Goal: Transaction & Acquisition: Purchase product/service

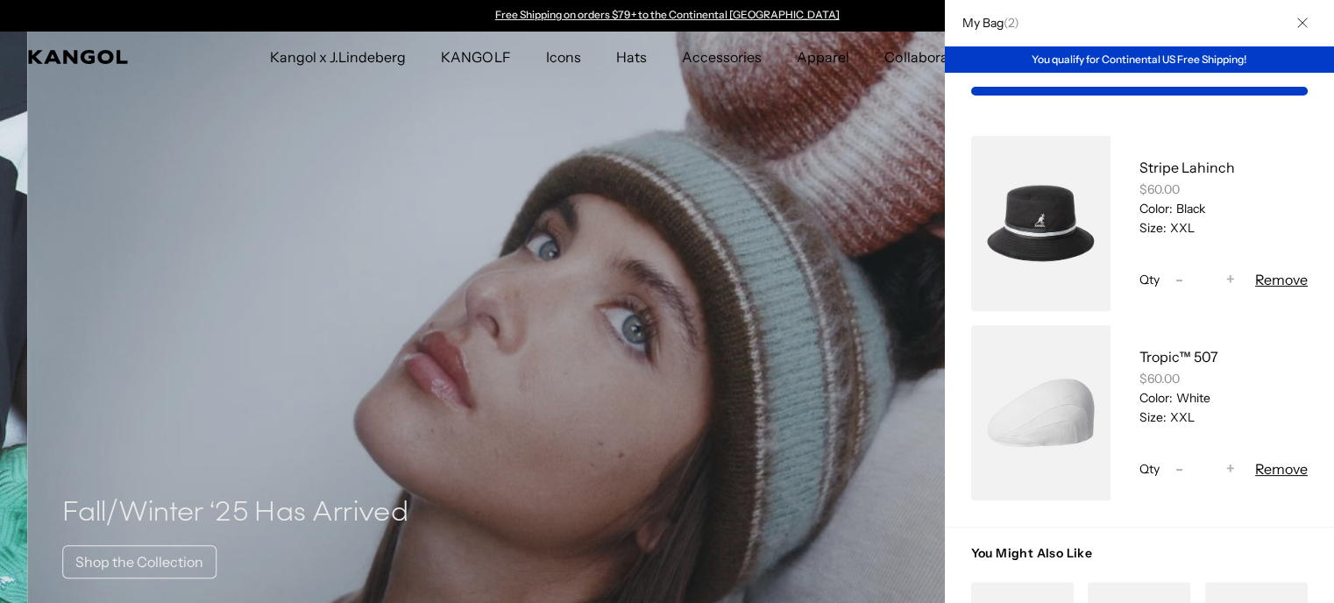
click at [1274, 466] on button "Remove" at bounding box center [1281, 469] width 53 height 21
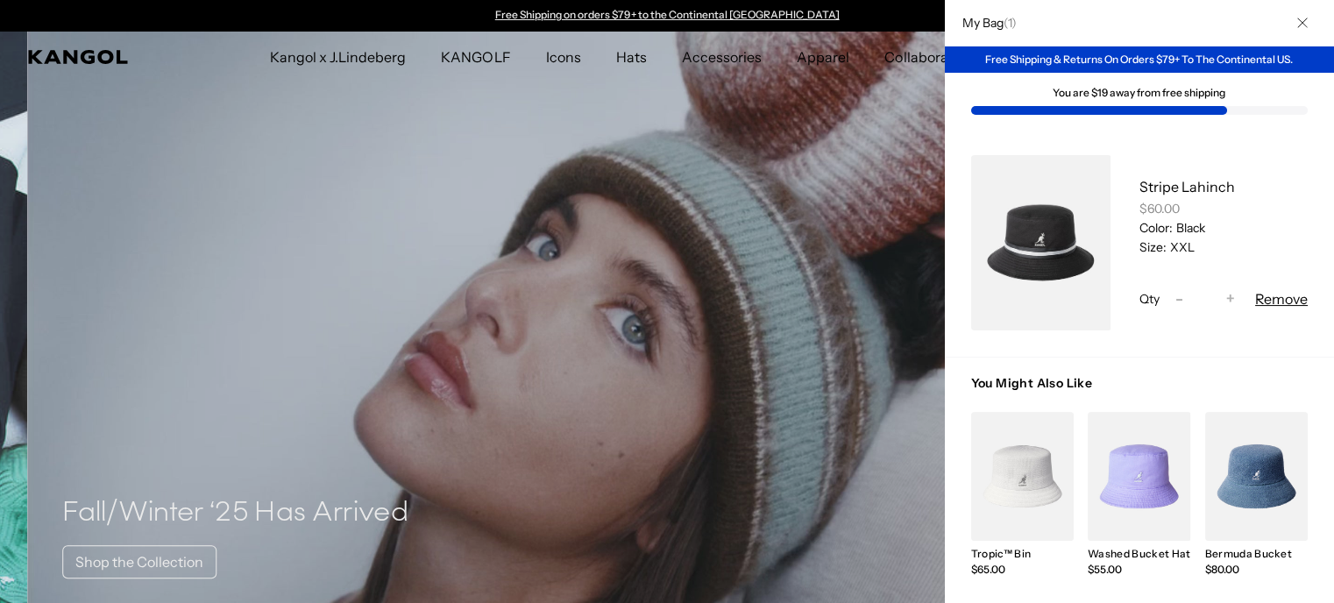
click at [897, 124] on div at bounding box center [667, 301] width 1334 height 603
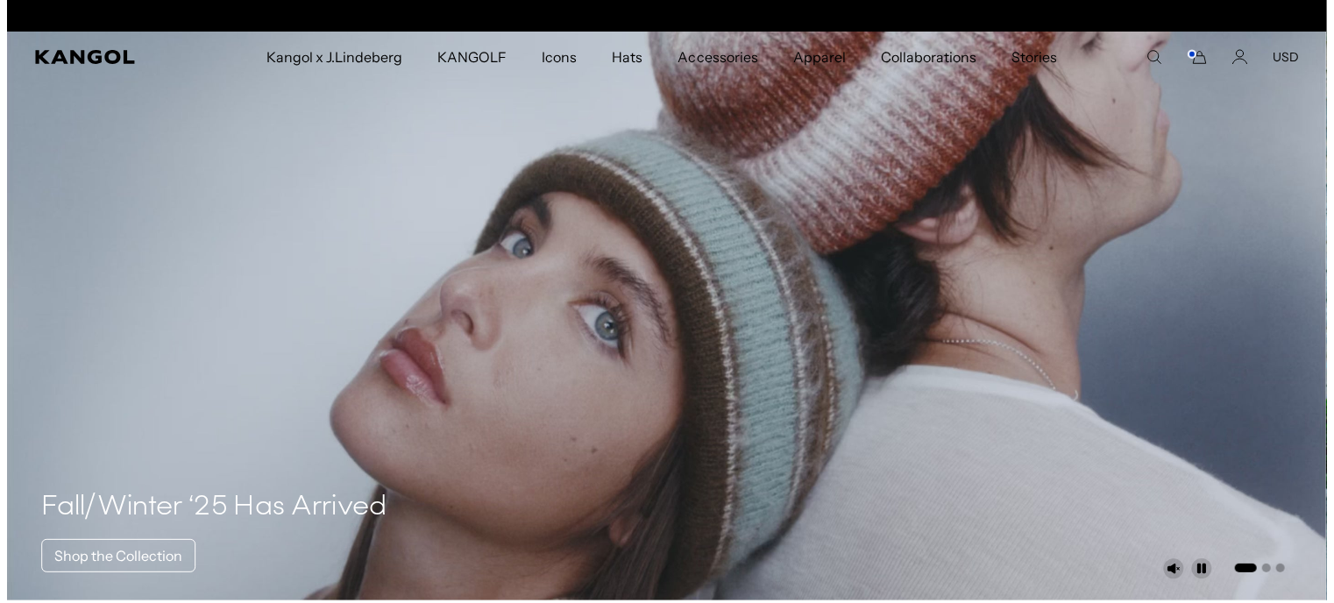
scroll to position [0, 361]
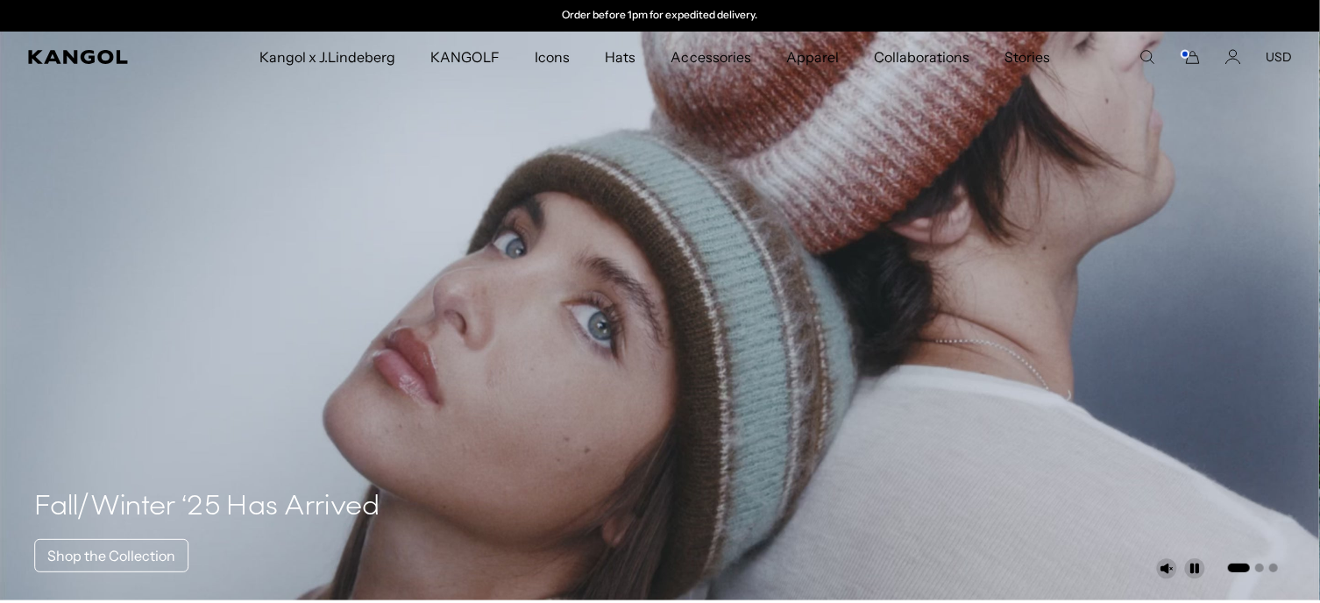
click at [1191, 63] on icon "Cart" at bounding box center [1193, 58] width 12 height 12
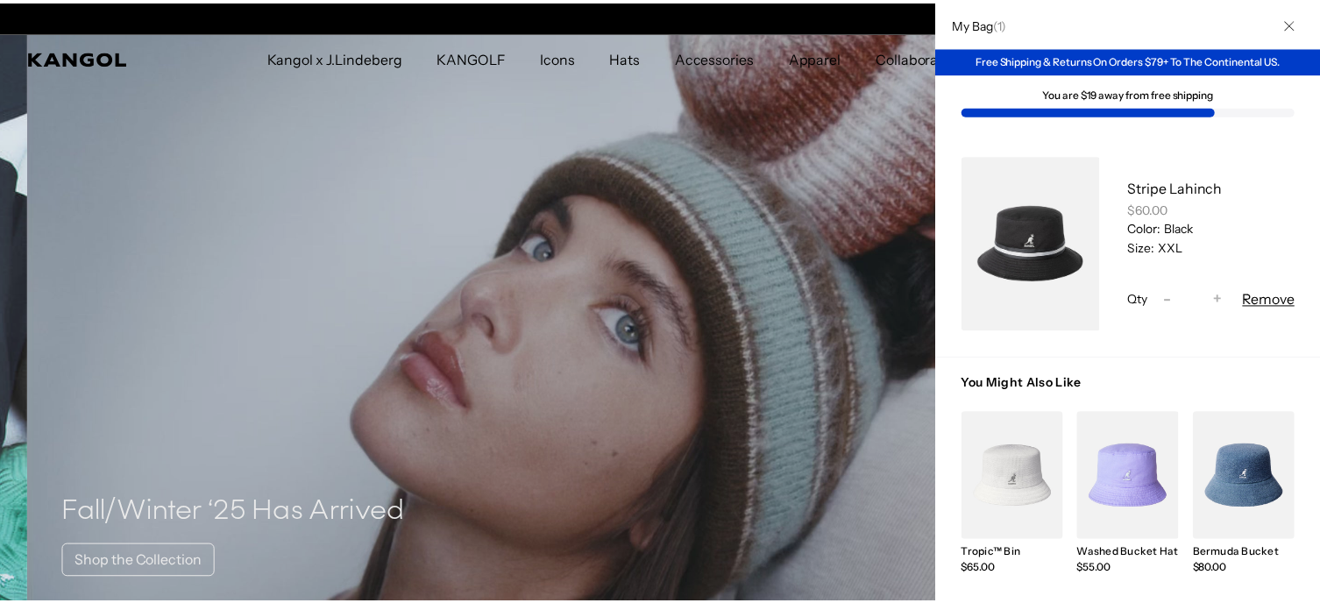
scroll to position [0, 0]
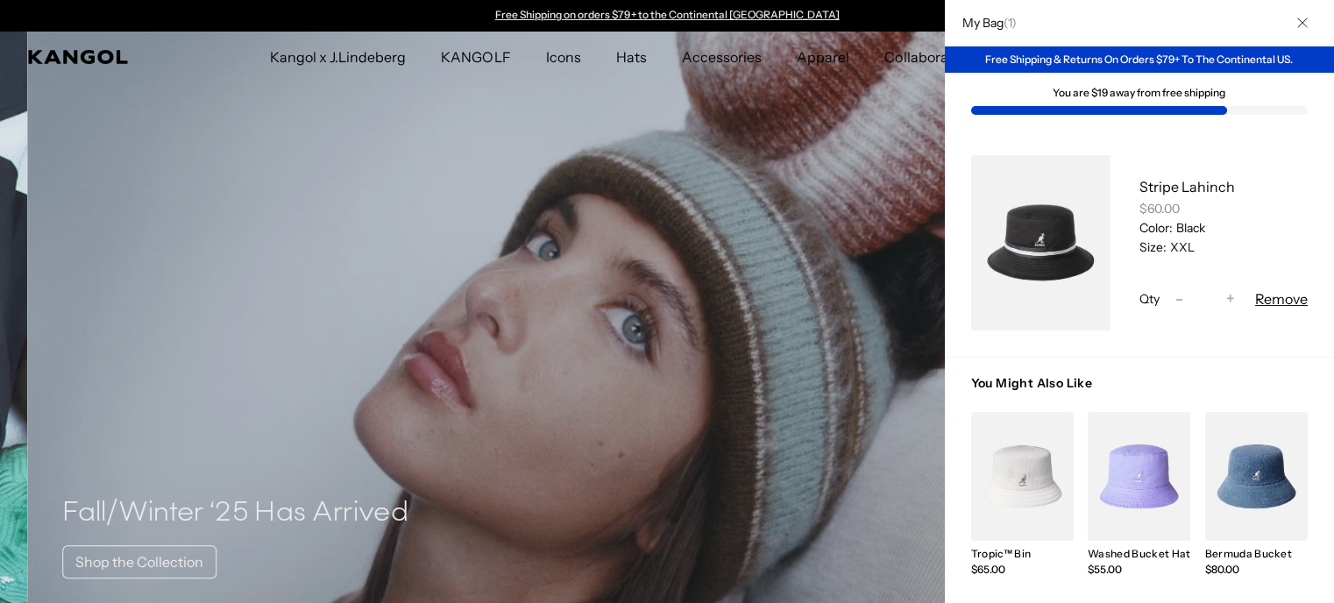
click at [712, 373] on div at bounding box center [667, 301] width 1334 height 603
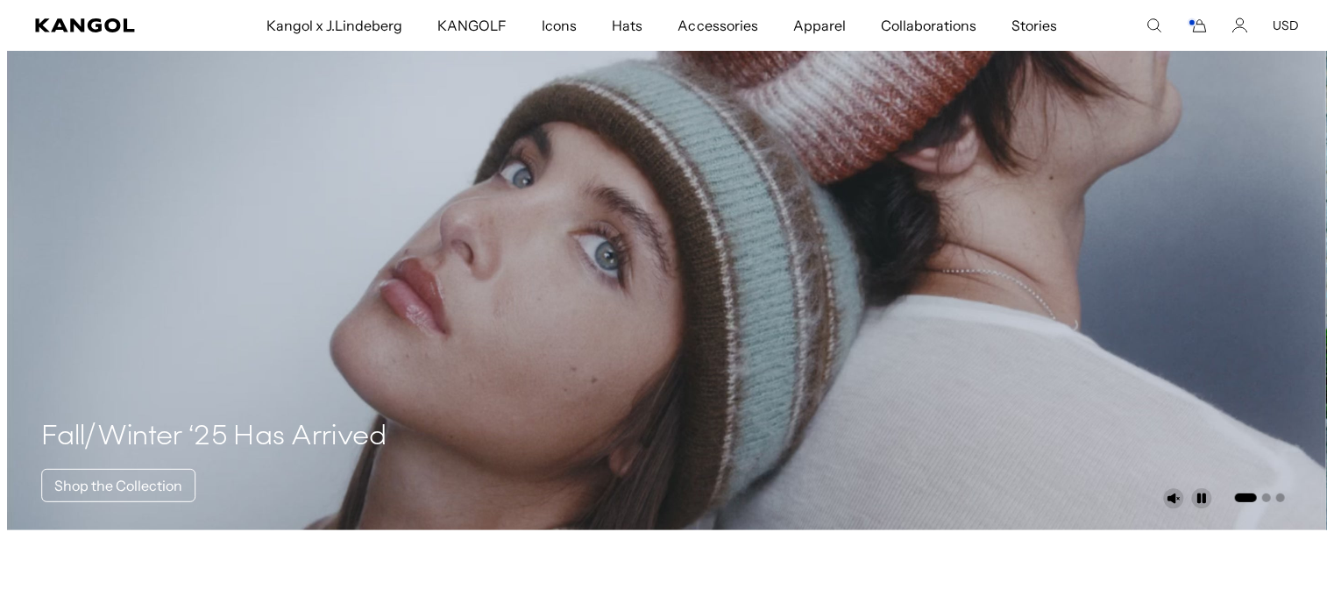
scroll to position [0, 361]
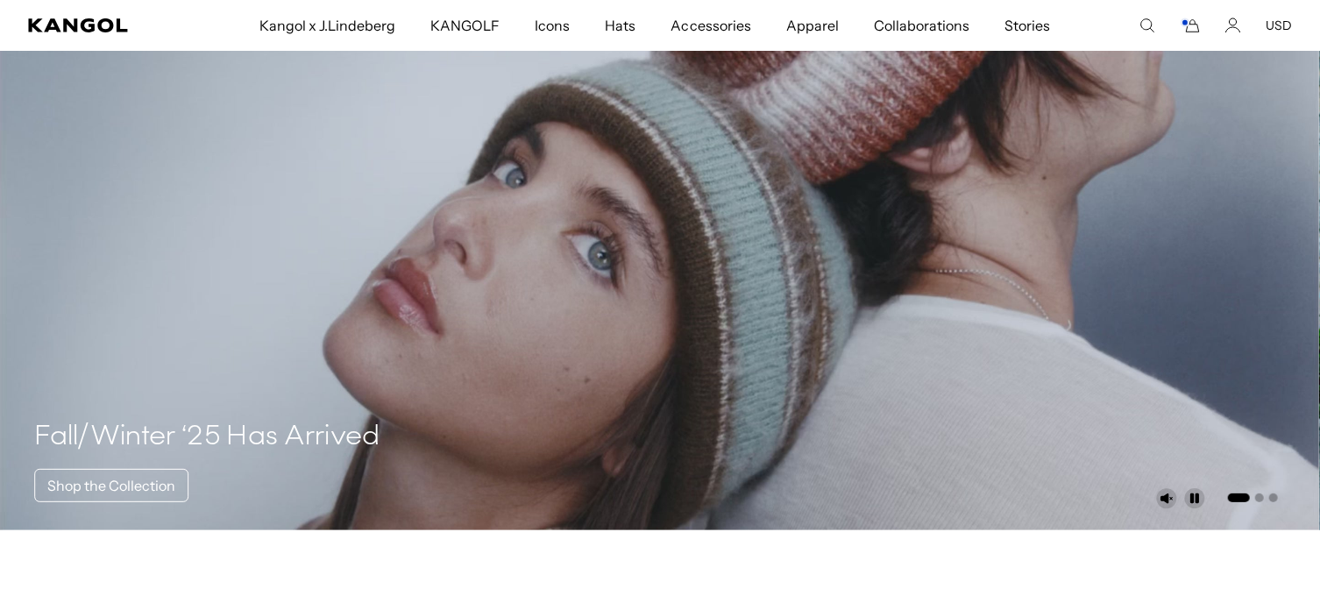
click at [1187, 34] on comp-header "Kangol x J.Lindeberg Kangol x J.Lindeberg Men's Shop All Headwear Tops Outerwea…" at bounding box center [660, 25] width 1320 height 51
click at [1189, 23] on rect "Cart" at bounding box center [1185, 22] width 7 height 7
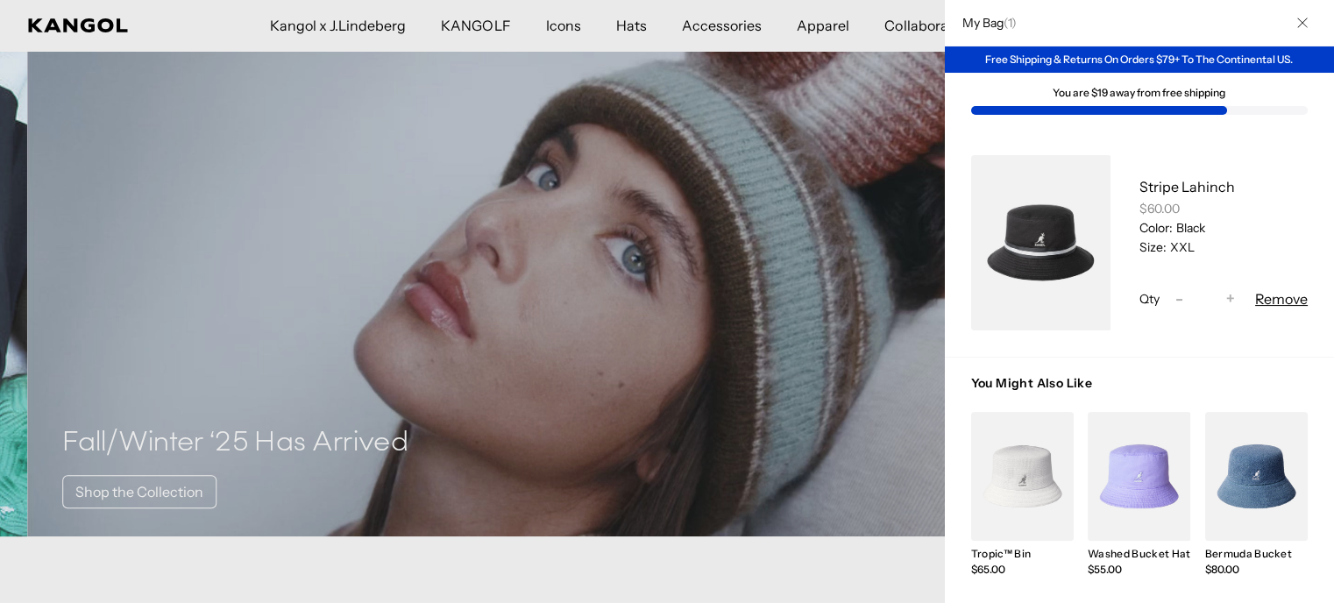
click at [1312, 359] on div "You Might Also Like Tropic™ Bin Sale Price $65.00 Washed Bucket Hat Sale Price …" at bounding box center [1139, 553] width 389 height 393
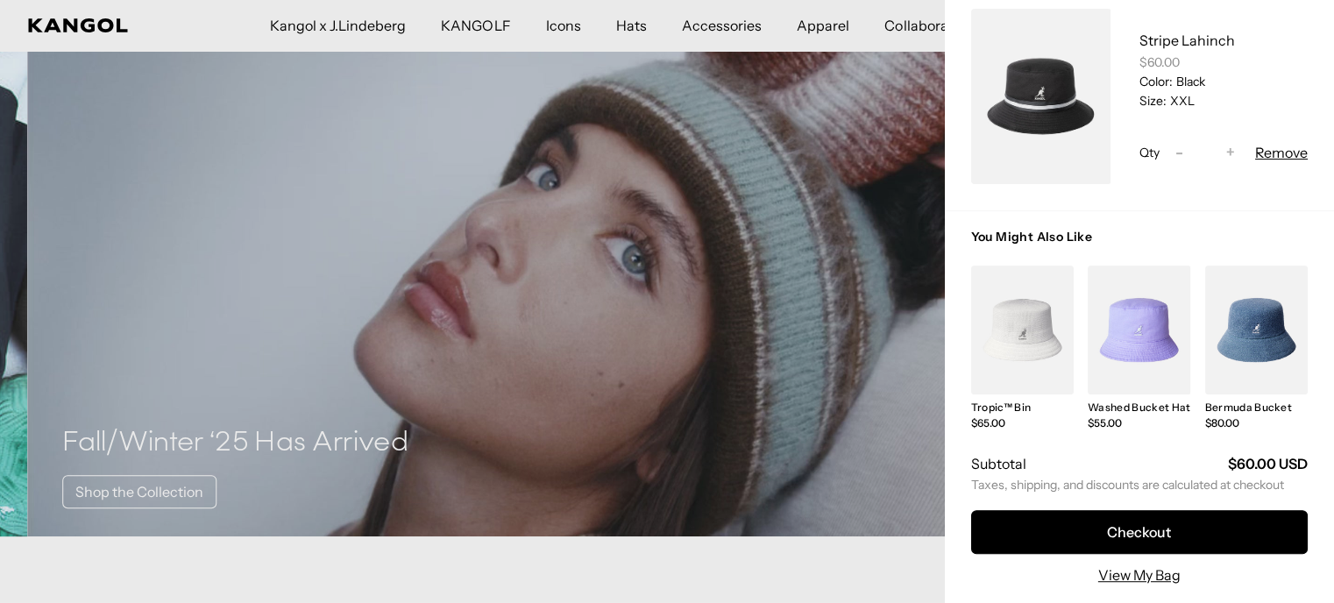
scroll to position [155, 0]
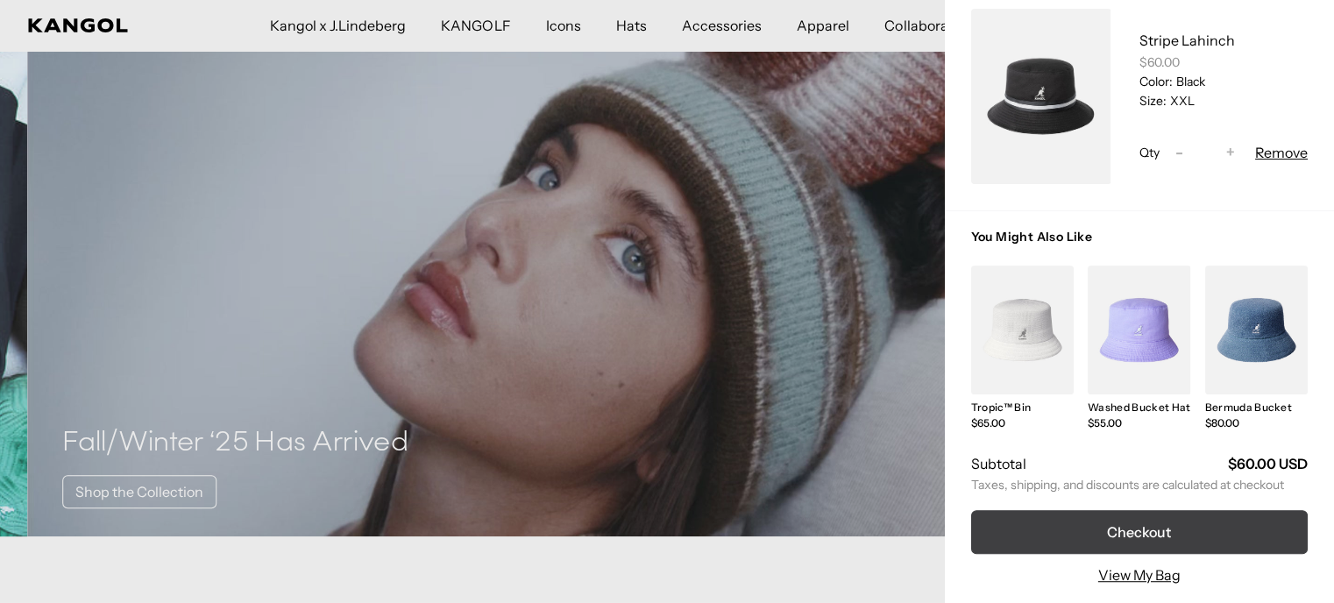
click at [1120, 521] on button "Checkout" at bounding box center [1139, 532] width 337 height 44
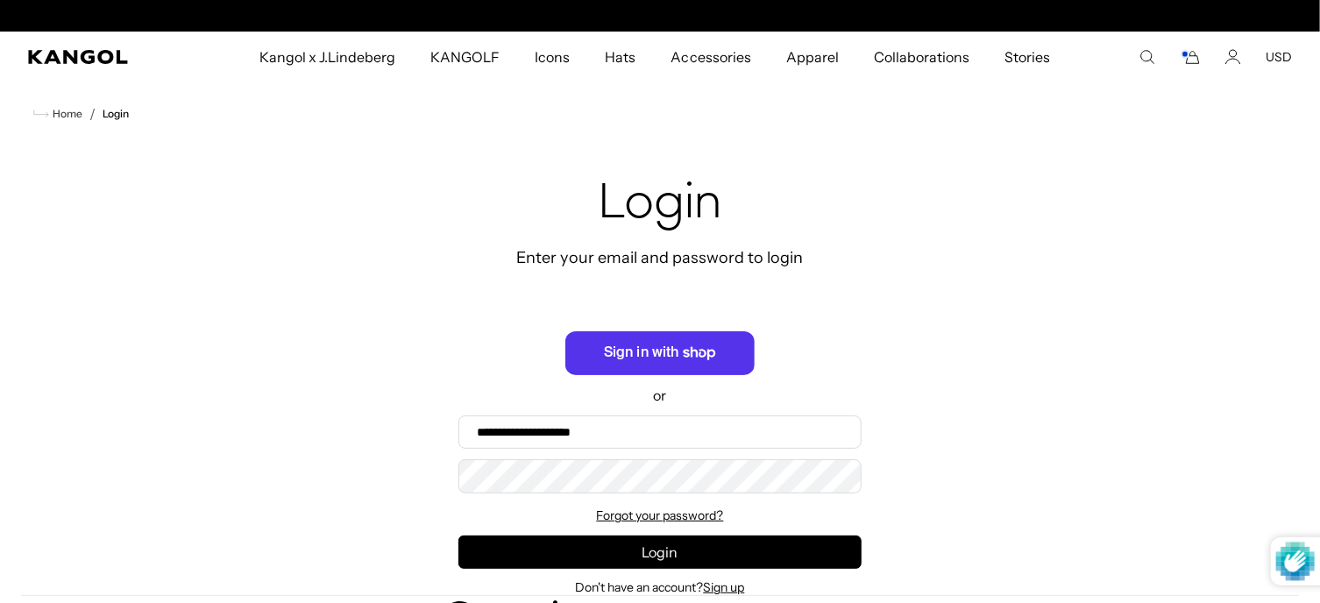
scroll to position [0, 361]
type input "**********"
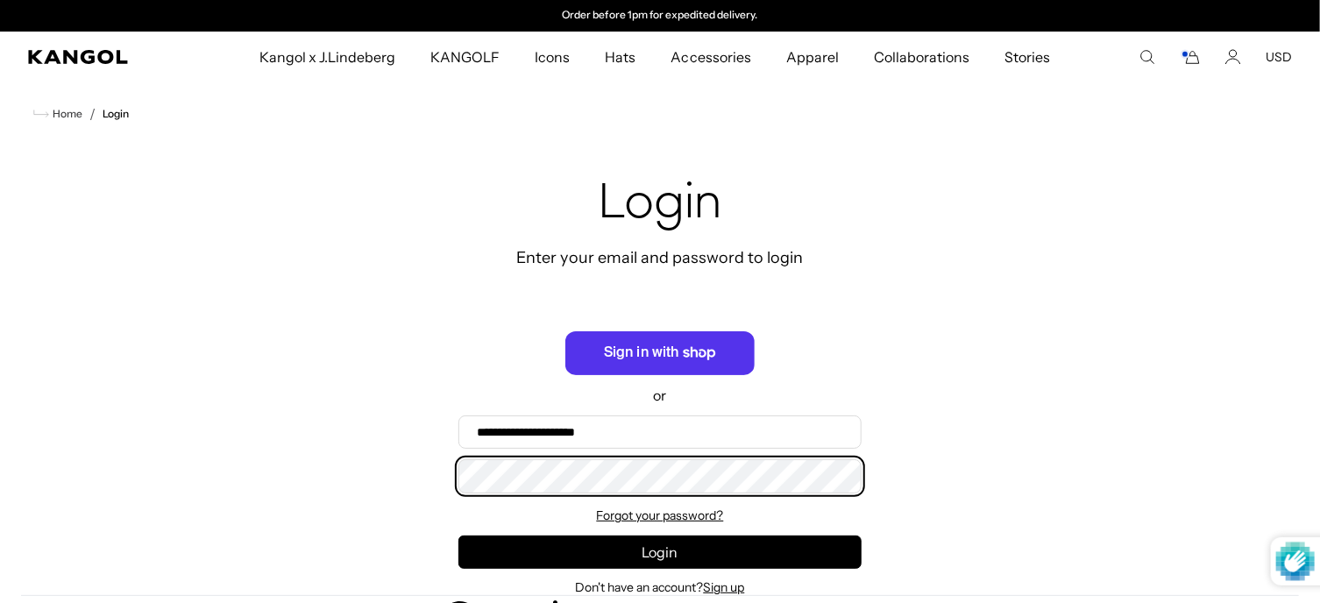
click at [459, 536] on button "Login" at bounding box center [660, 552] width 403 height 33
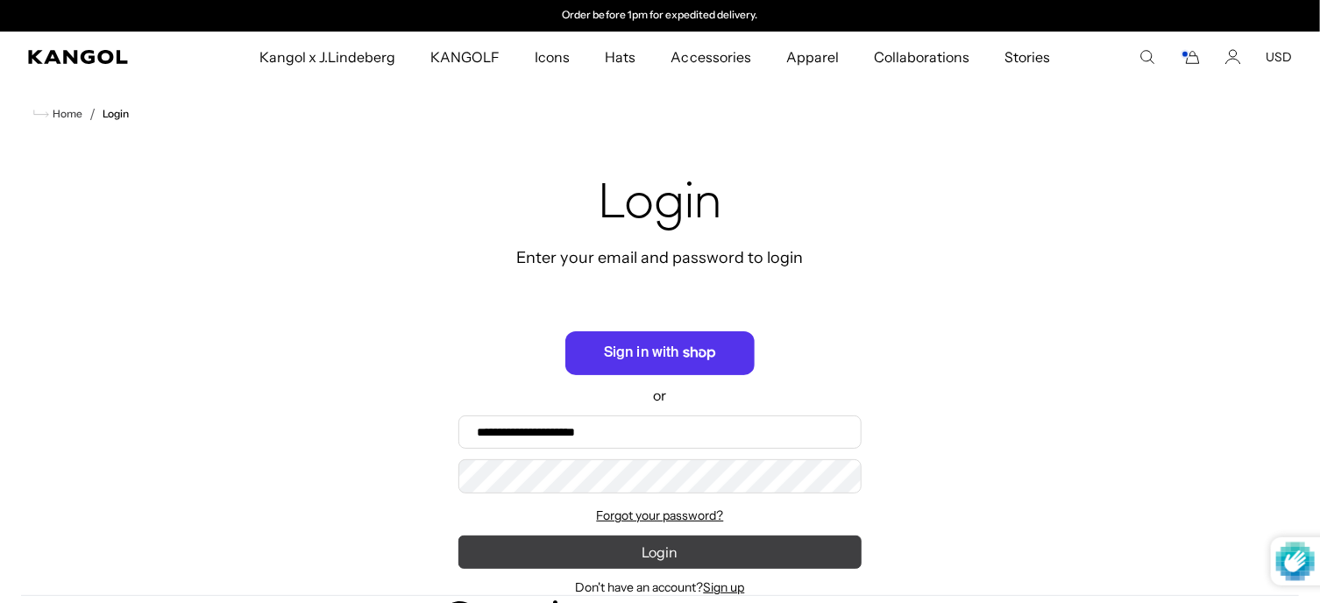
click at [646, 553] on button "Login" at bounding box center [660, 552] width 403 height 33
